Goal: Find specific fact: Find specific fact

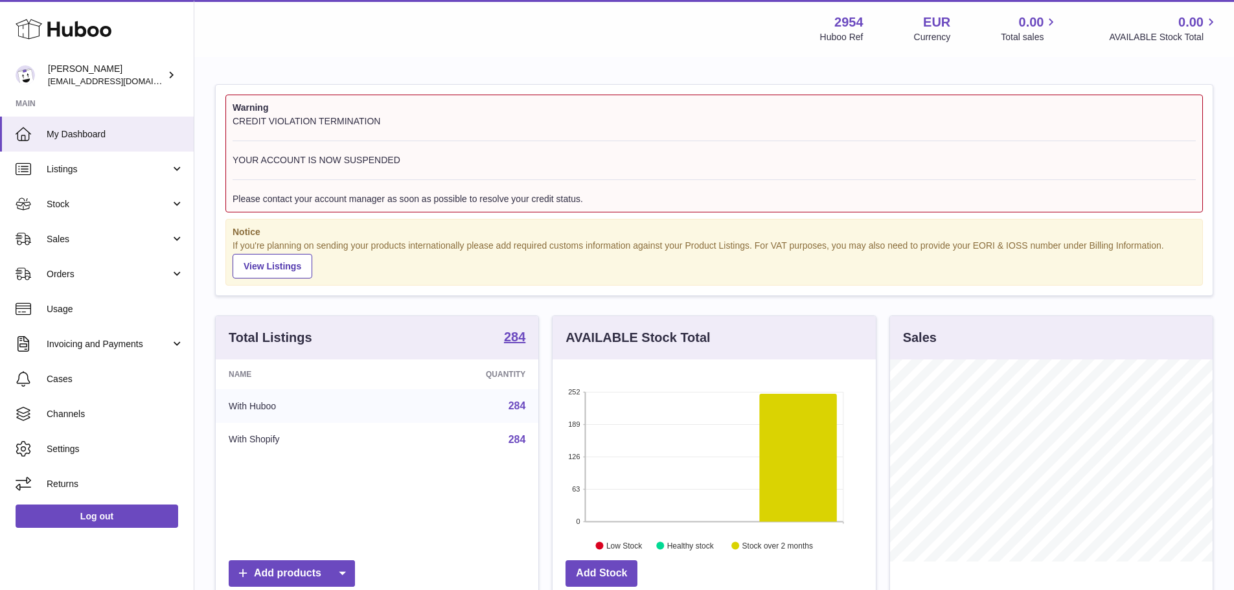
scroll to position [202, 323]
click at [519, 331] on strong "284" at bounding box center [514, 336] width 21 height 13
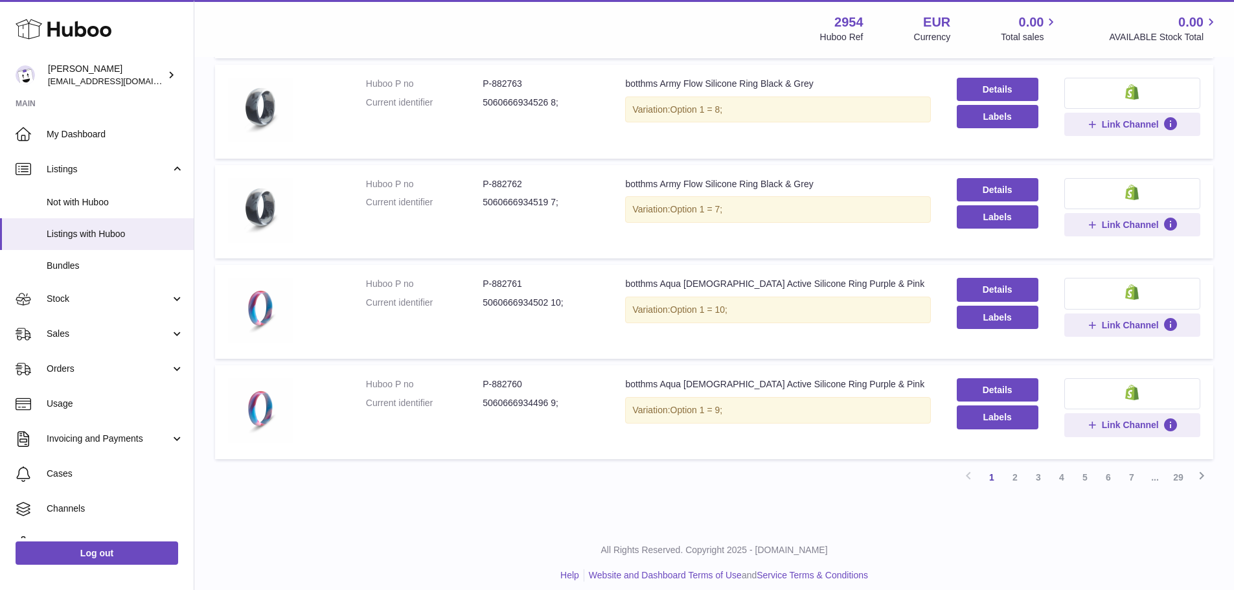
scroll to position [773, 0]
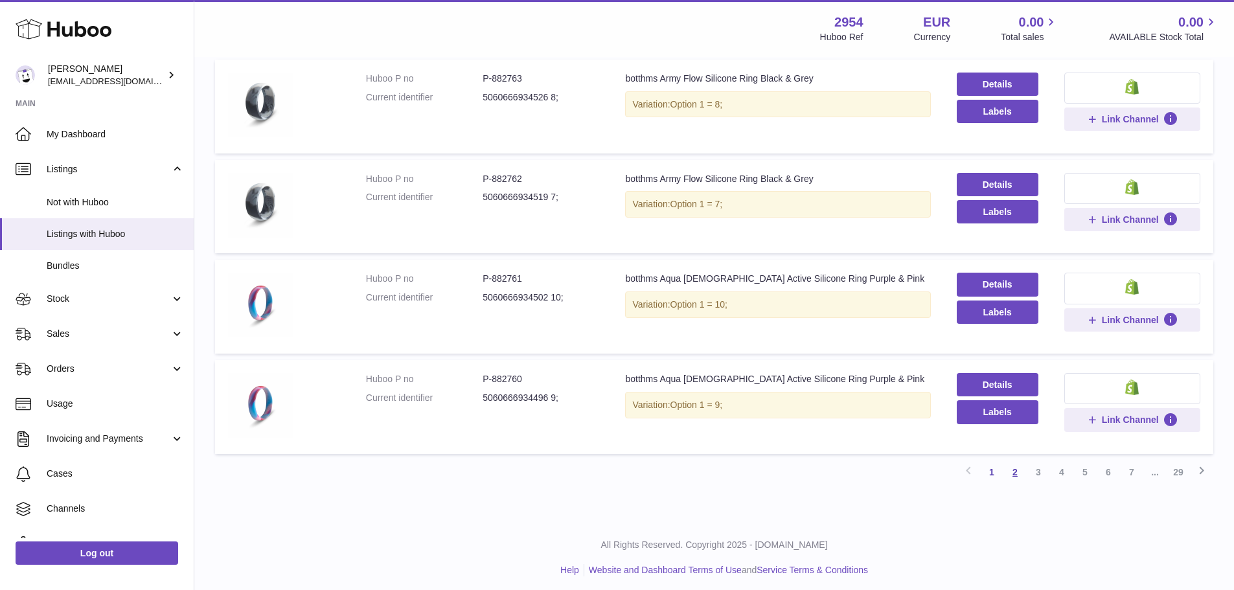
click at [1023, 461] on link "2" at bounding box center [1015, 472] width 23 height 23
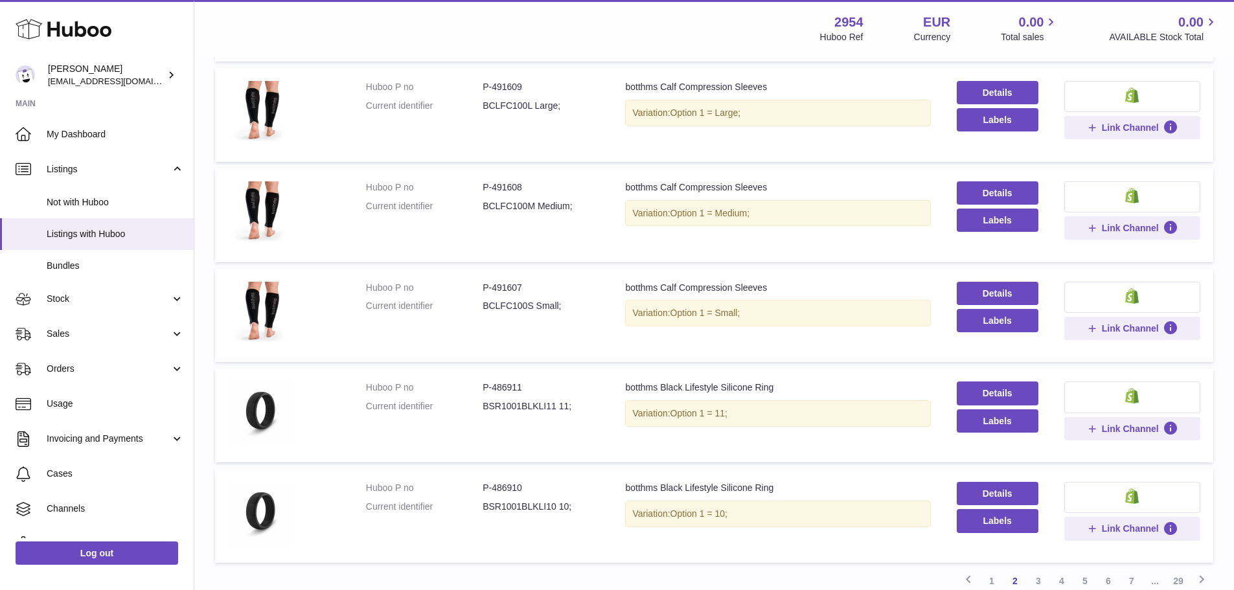
scroll to position [773, 0]
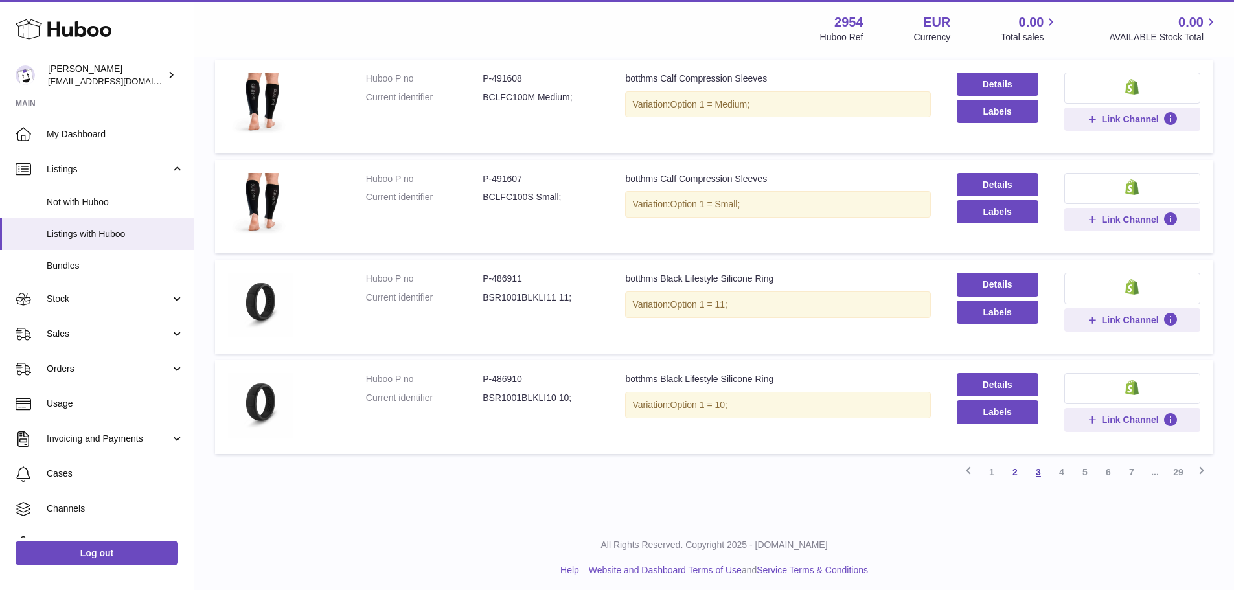
click at [1044, 466] on link "3" at bounding box center [1038, 472] width 23 height 23
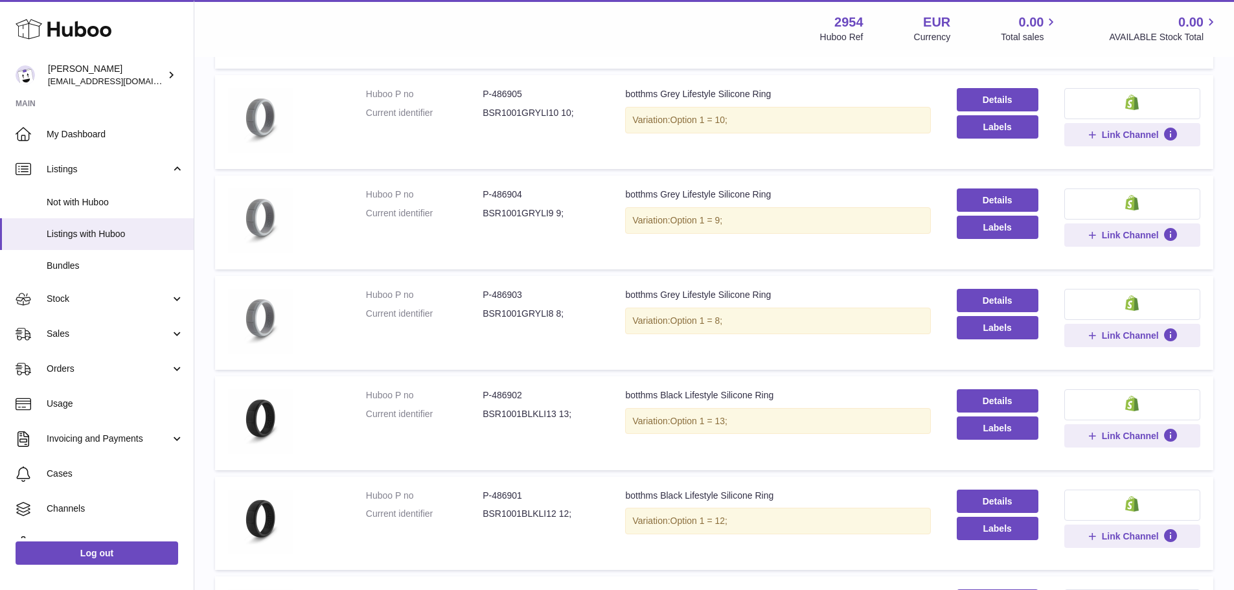
scroll to position [58, 0]
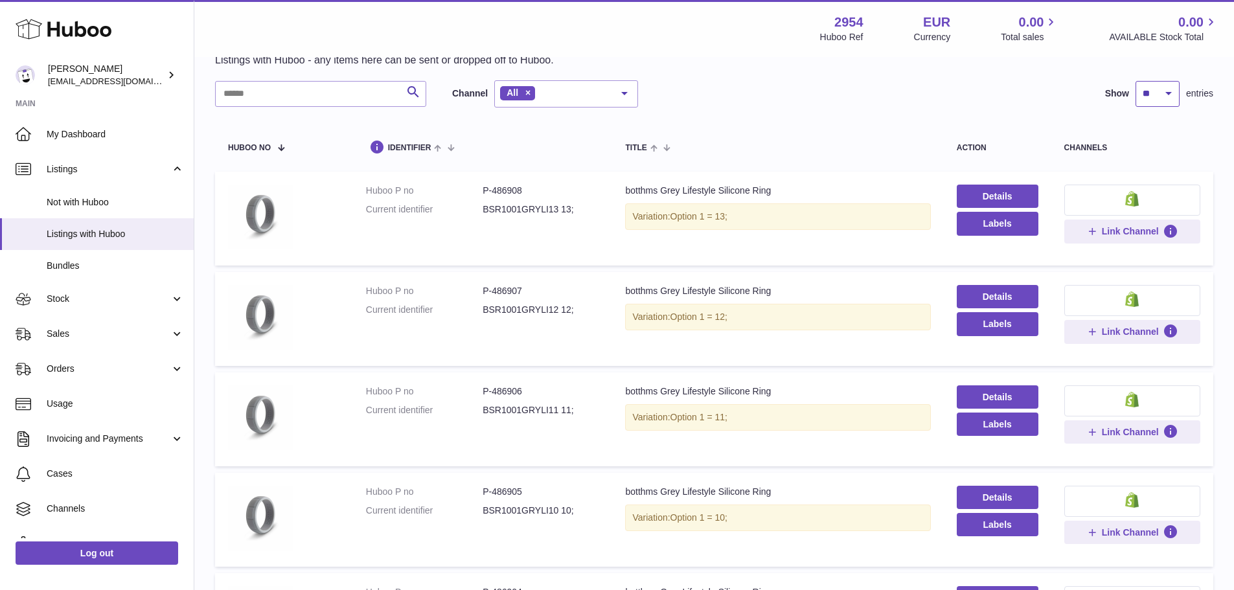
click at [1142, 94] on select "** ** ** ***" at bounding box center [1158, 94] width 44 height 26
select select "***"
click at [1136, 81] on select "** ** ** ***" at bounding box center [1158, 94] width 44 height 26
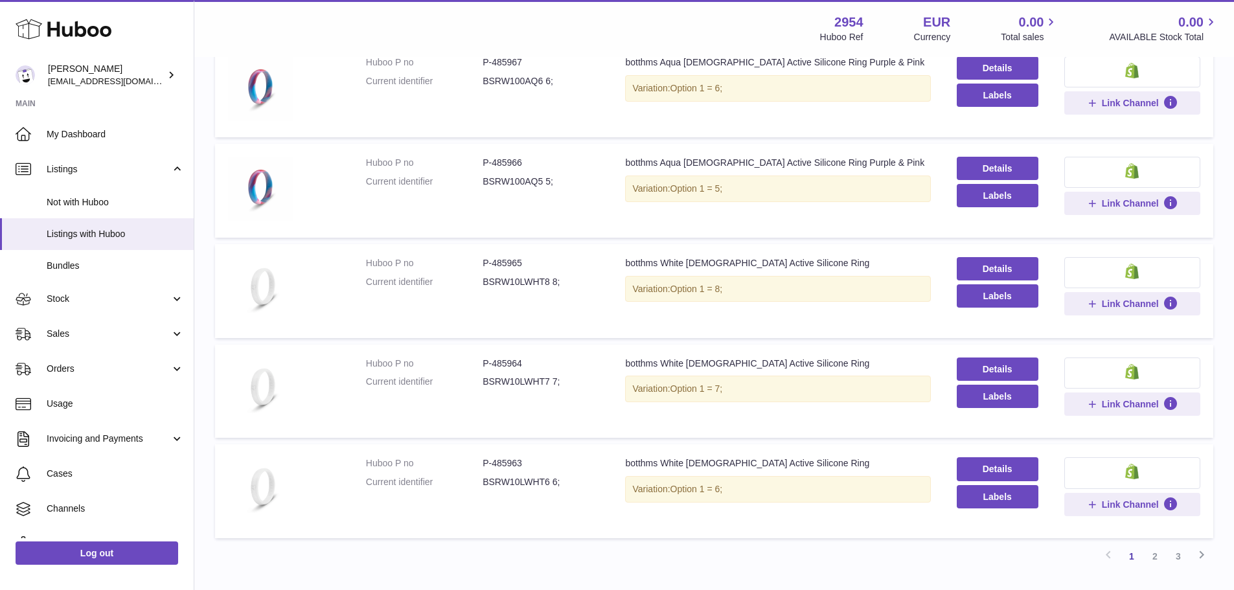
scroll to position [9796, 0]
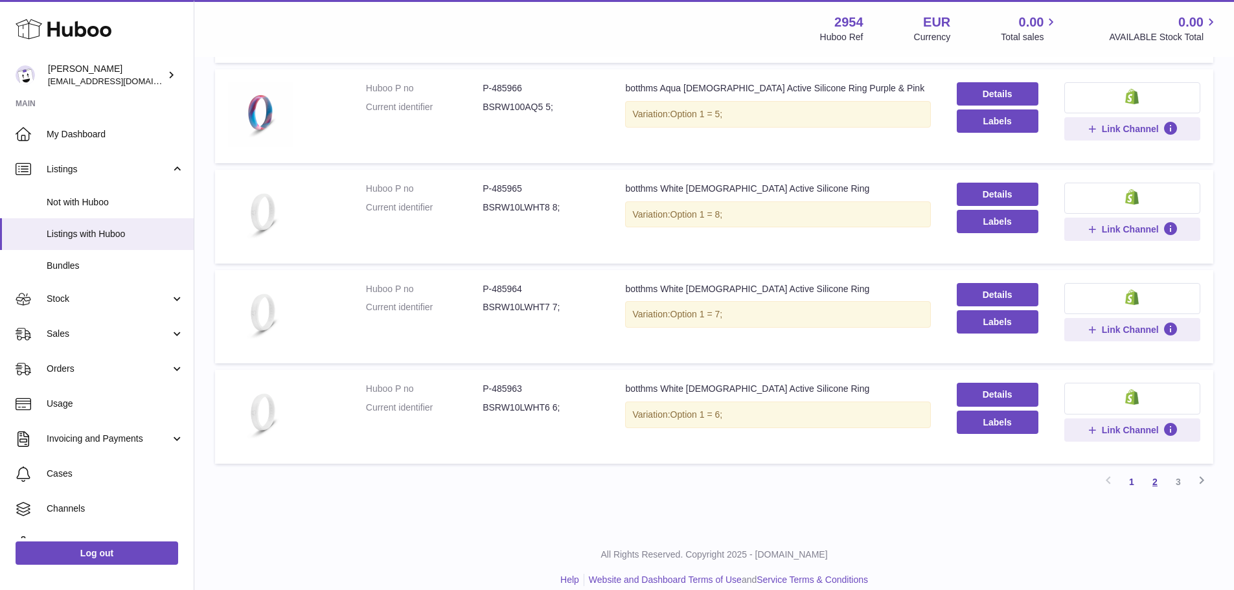
click at [1165, 470] on link "2" at bounding box center [1155, 481] width 23 height 23
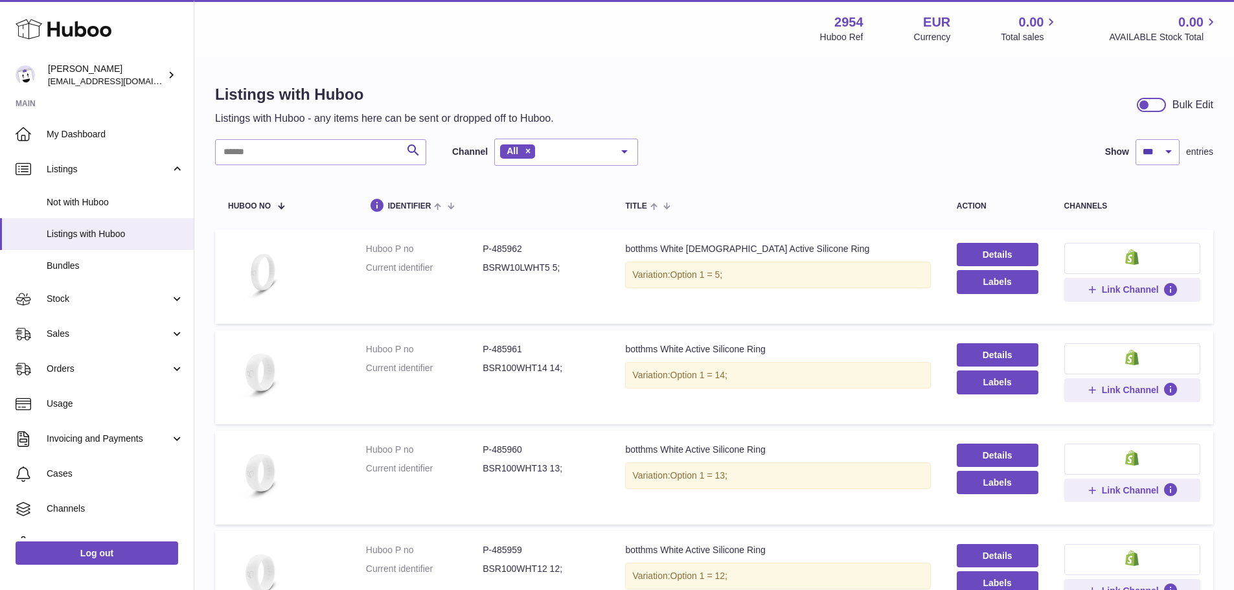
click at [511, 243] on dd "P-485962" at bounding box center [541, 249] width 117 height 12
click at [509, 243] on dd "P-485962" at bounding box center [541, 249] width 117 height 12
copy dd "485962"
click at [502, 343] on dd "P-485961" at bounding box center [541, 349] width 117 height 12
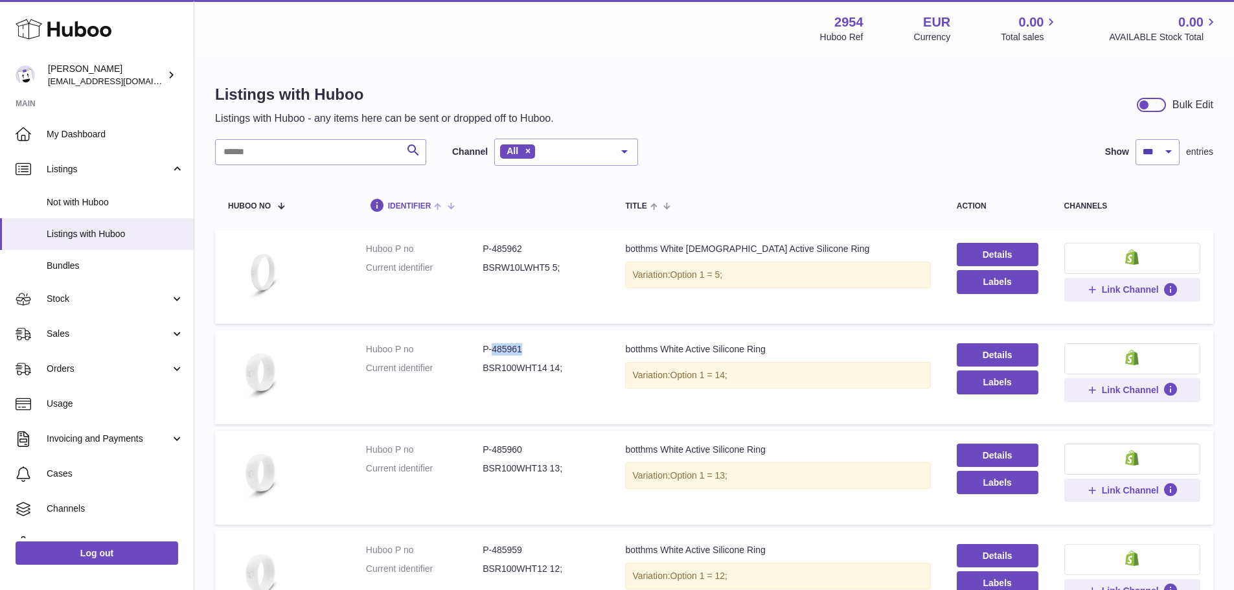
copy dd "485961"
click at [75, 231] on span "Listings with Huboo" at bounding box center [115, 234] width 137 height 12
click at [84, 130] on span "My Dashboard" at bounding box center [115, 134] width 137 height 12
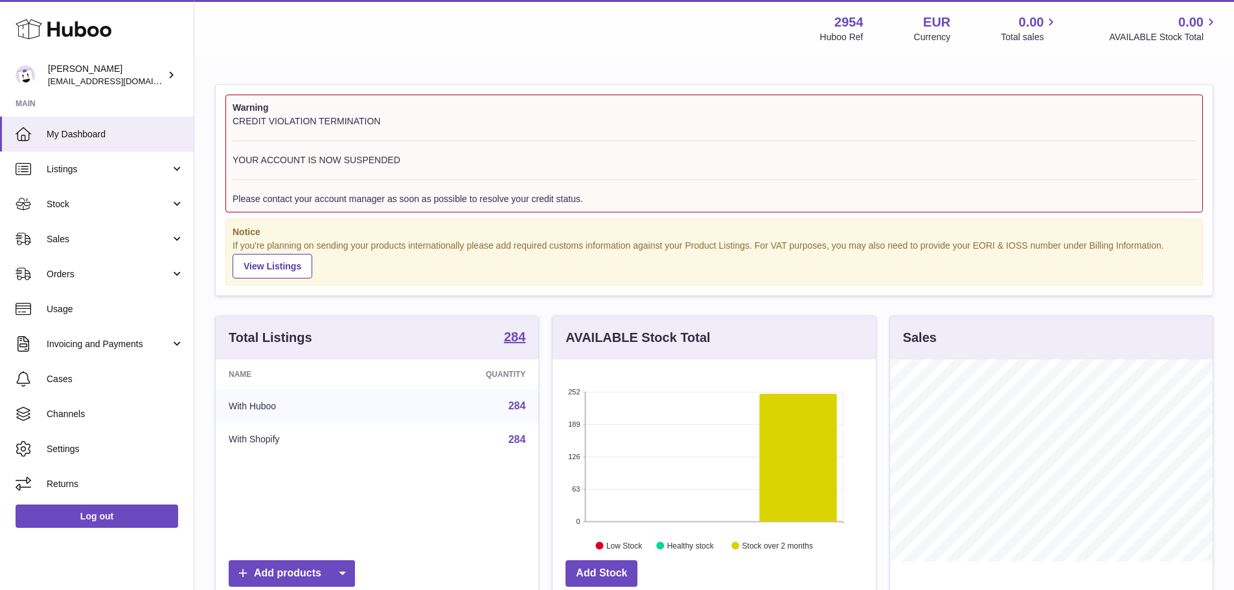
scroll to position [202, 323]
